Goal: Information Seeking & Learning: Learn about a topic

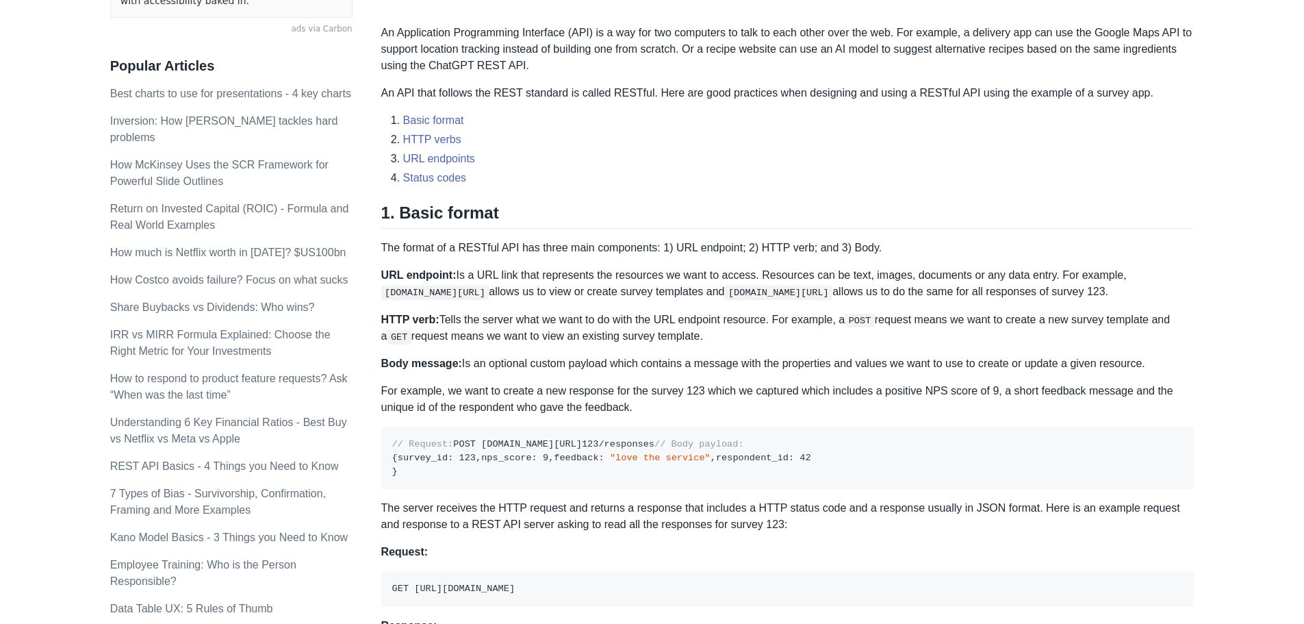
scroll to position [479, 0]
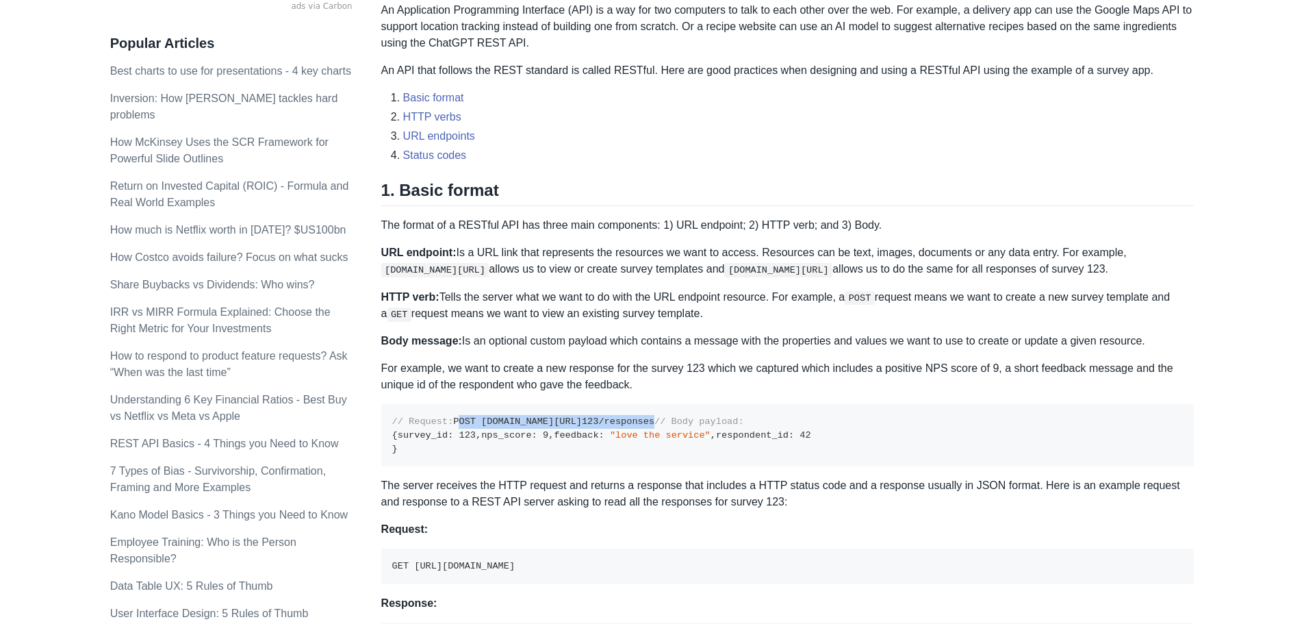
drag, startPoint x: 394, startPoint y: 436, endPoint x: 599, endPoint y: 436, distance: 205.3
click at [599, 436] on pre "// Request: POST [DOMAIN_NAME][URL] 123 /responses // Body payload: { survey_id…" at bounding box center [787, 435] width 813 height 62
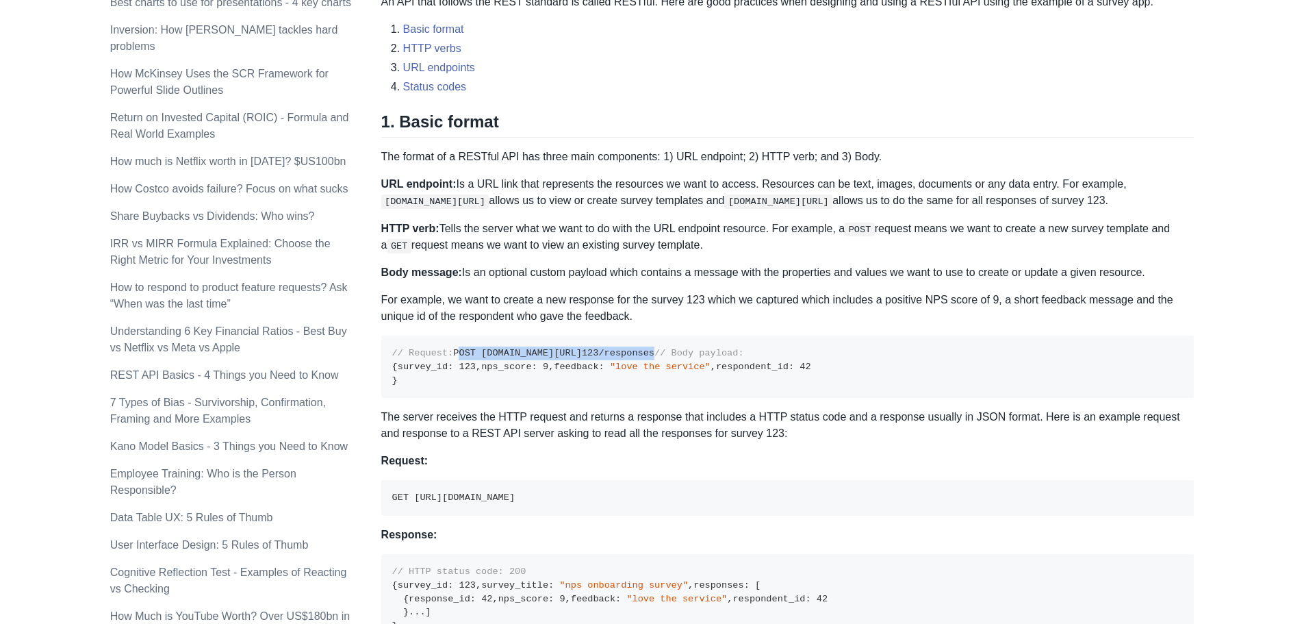
scroll to position [616, 0]
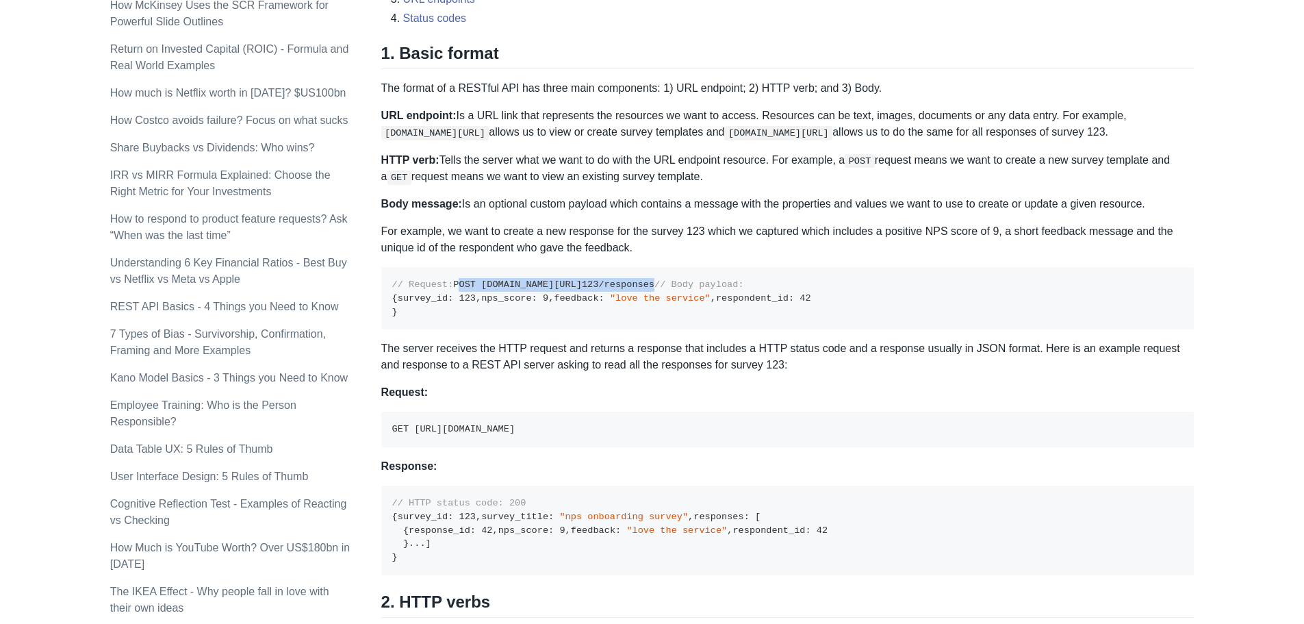
drag, startPoint x: 634, startPoint y: 524, endPoint x: 413, endPoint y: 524, distance: 221.8
click at [413, 447] on pre "GET [URL][DOMAIN_NAME]" at bounding box center [787, 429] width 813 height 36
drag, startPoint x: 392, startPoint y: 520, endPoint x: 671, endPoint y: 519, distance: 279.3
click at [671, 447] on pre "GET [URL][DOMAIN_NAME]" at bounding box center [787, 429] width 813 height 36
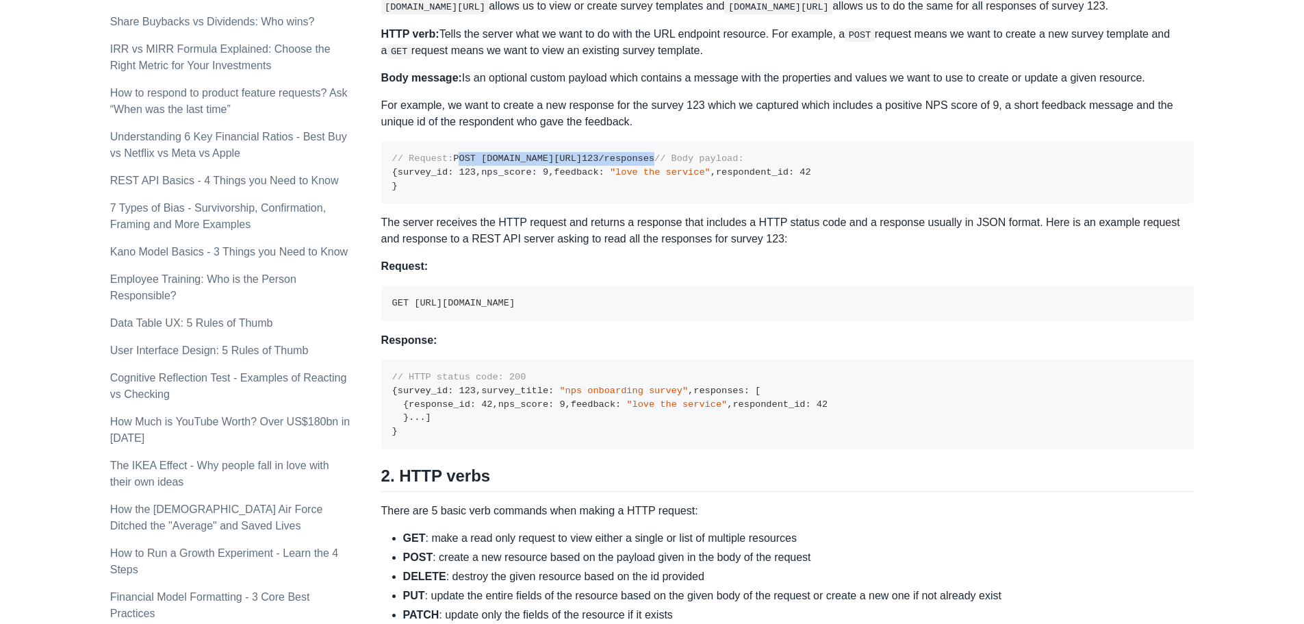
scroll to position [753, 0]
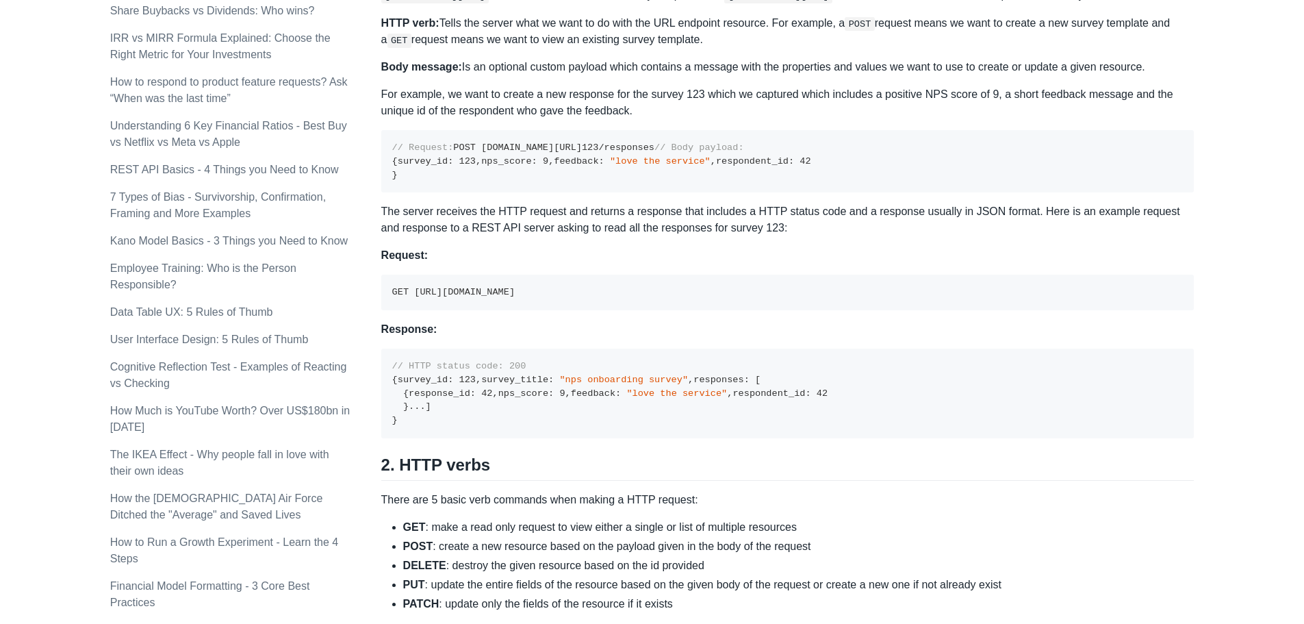
click at [392, 261] on strong "Request:" at bounding box center [404, 255] width 47 height 12
drag, startPoint x: 383, startPoint y: 347, endPoint x: 550, endPoint y: 524, distance: 243.5
click at [532, 587] on div "A REST API is the most common standard used between Clients (a person or applic…" at bounding box center [787, 486] width 813 height 2051
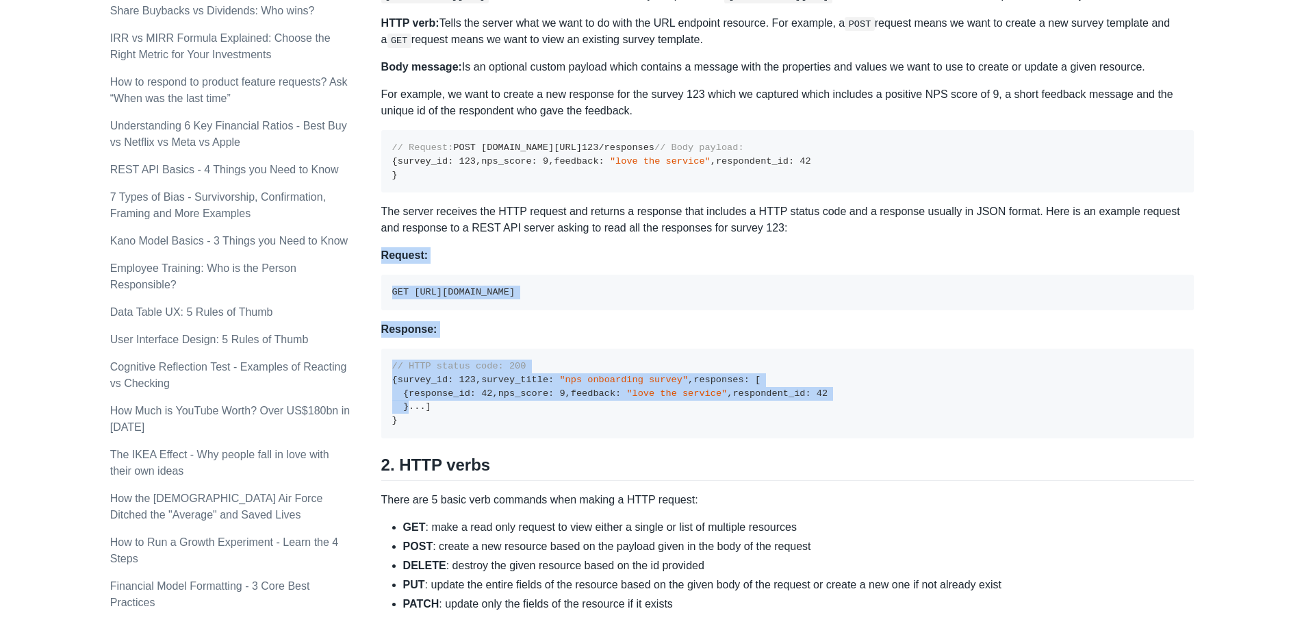
click at [561, 337] on p "Response:" at bounding box center [787, 329] width 813 height 16
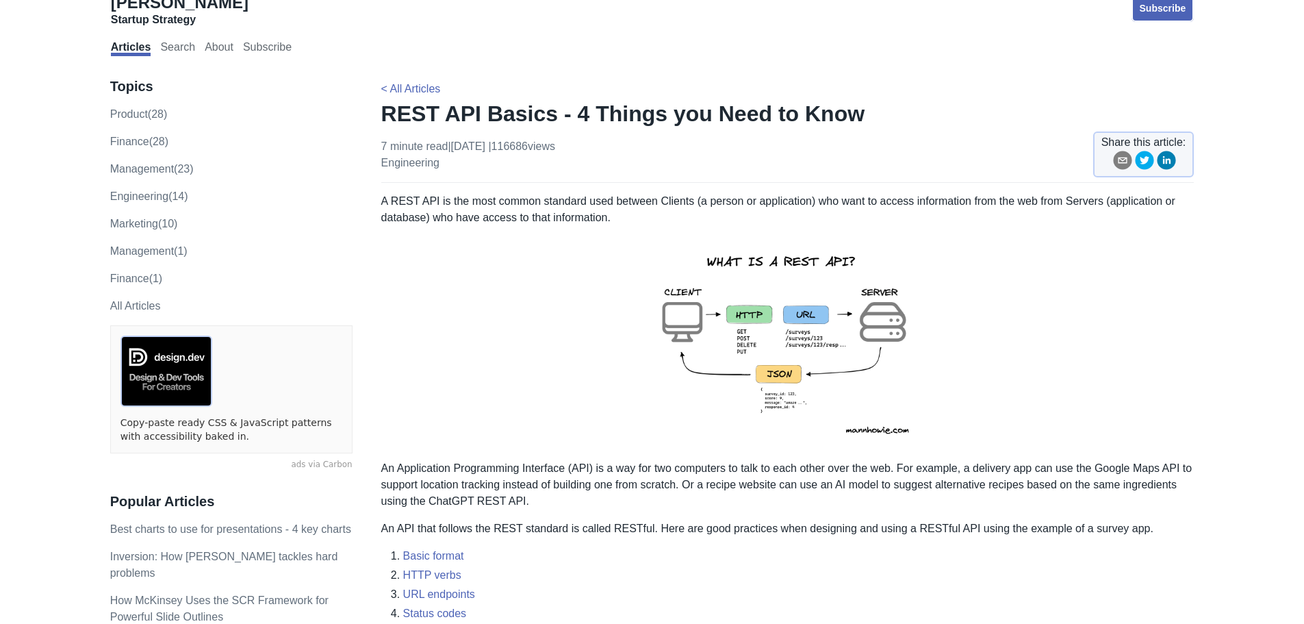
scroll to position [0, 0]
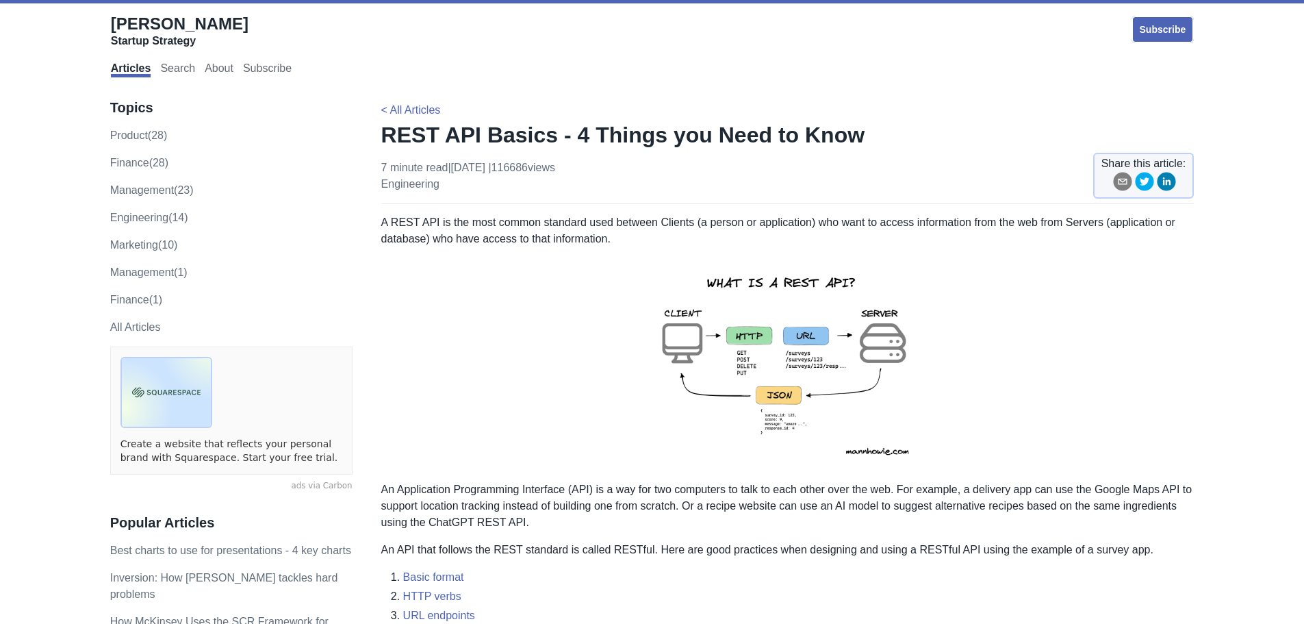
click at [756, 331] on img at bounding box center [787, 364] width 300 height 212
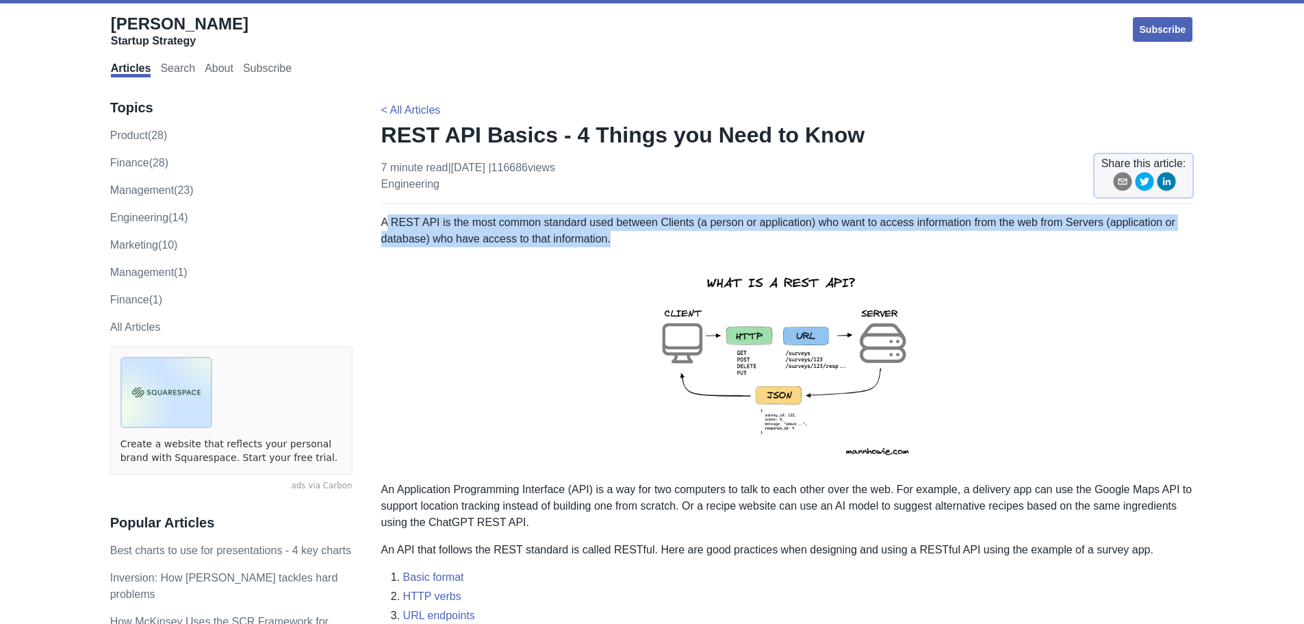
drag, startPoint x: 621, startPoint y: 242, endPoint x: 387, endPoint y: 220, distance: 235.0
click at [387, 220] on p "A REST API is the most common standard used between Clients (a person or applic…" at bounding box center [787, 230] width 813 height 33
